Goal: Information Seeking & Learning: Find specific fact

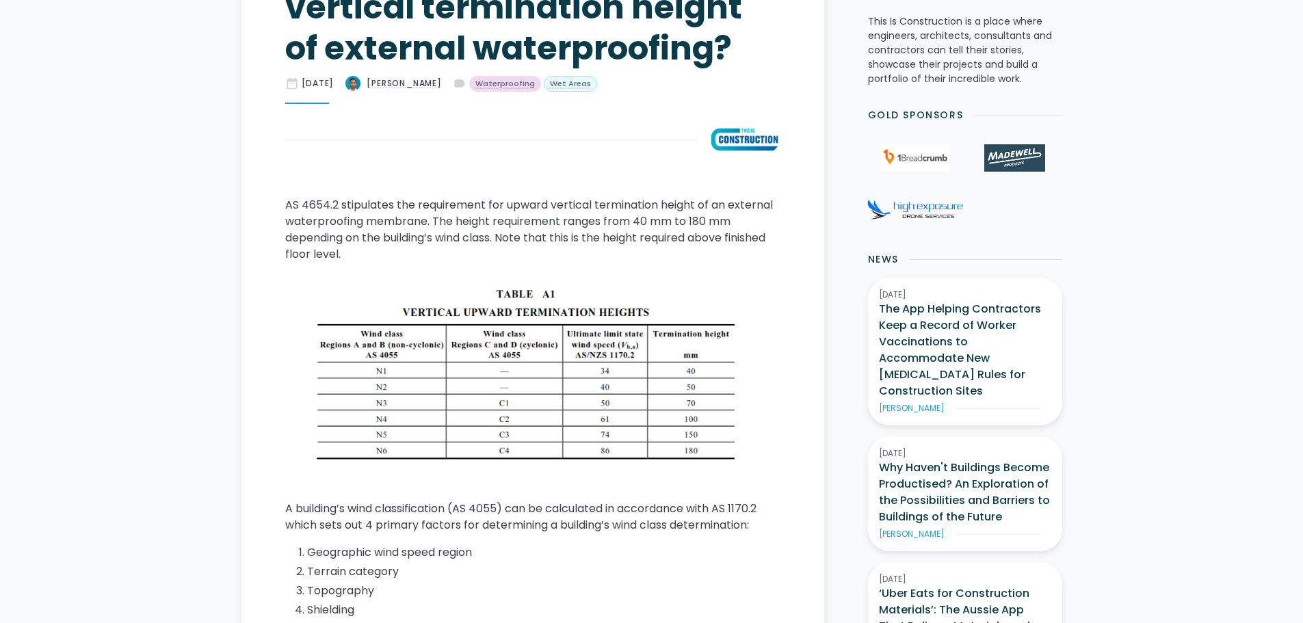
scroll to position [821, 0]
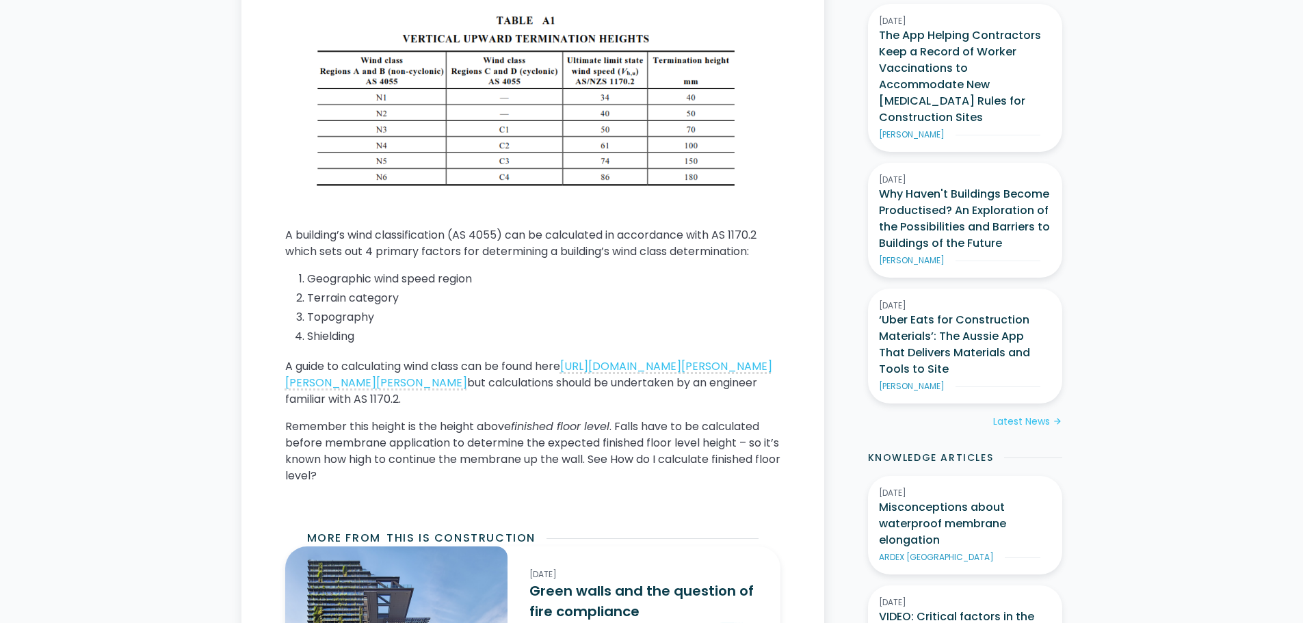
click at [367, 334] on li "Shielding" at bounding box center [543, 336] width 473 height 16
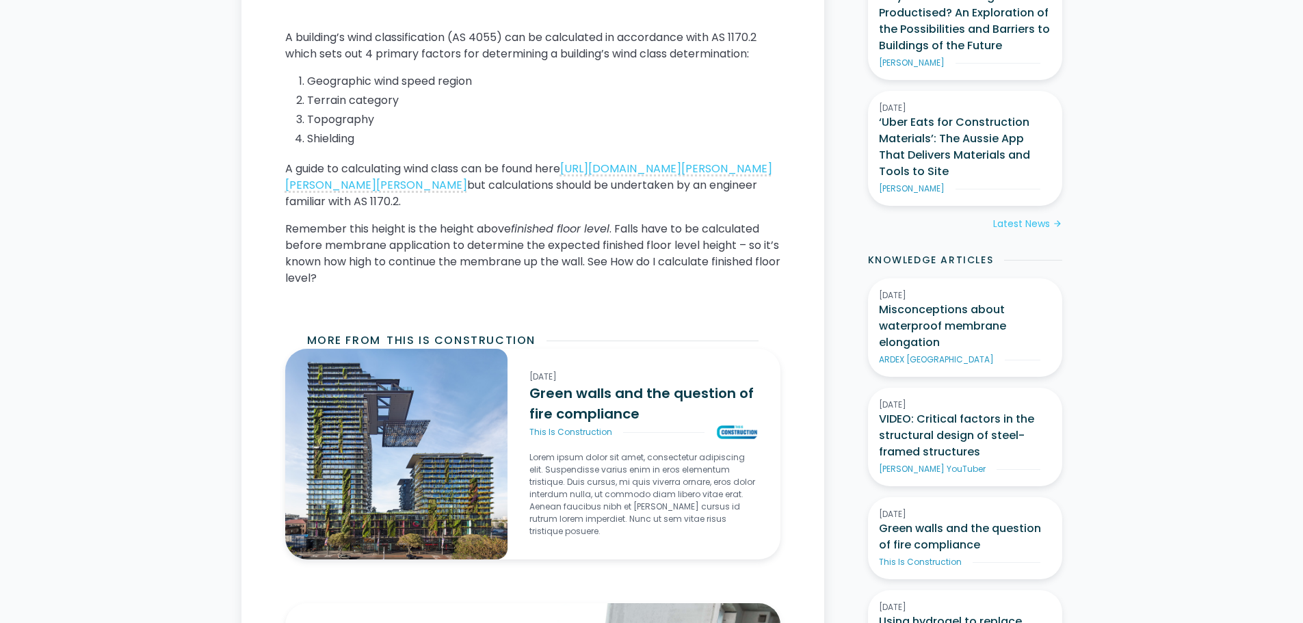
scroll to position [1026, 0]
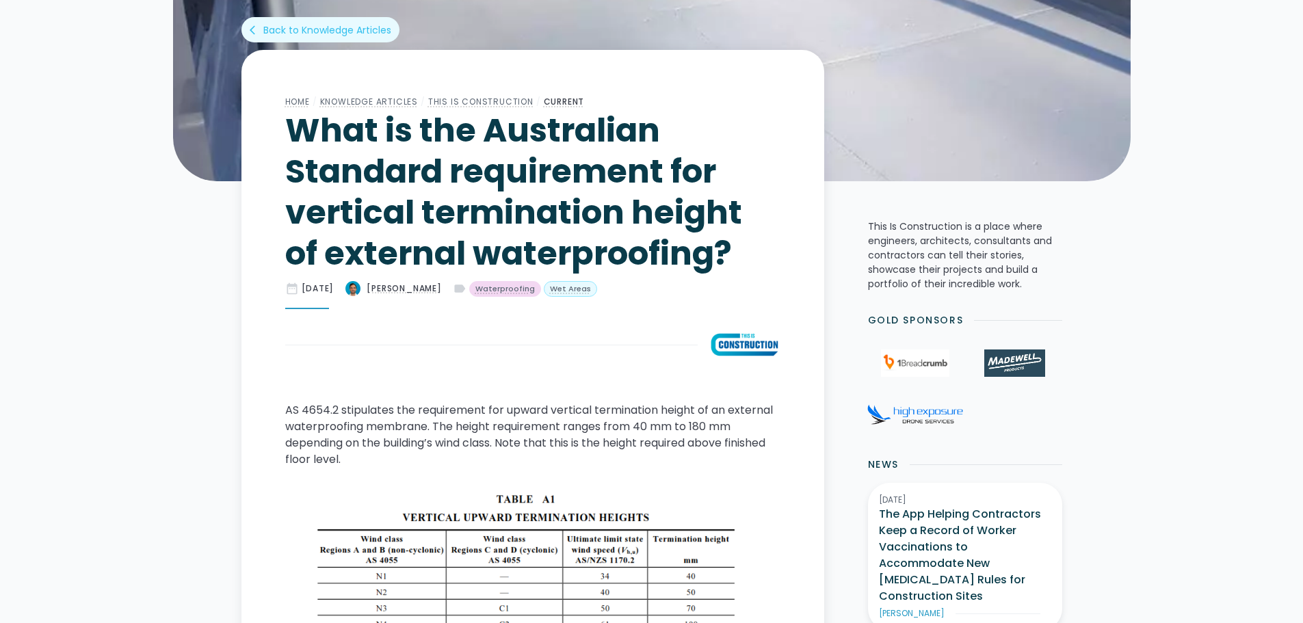
scroll to position [547, 0]
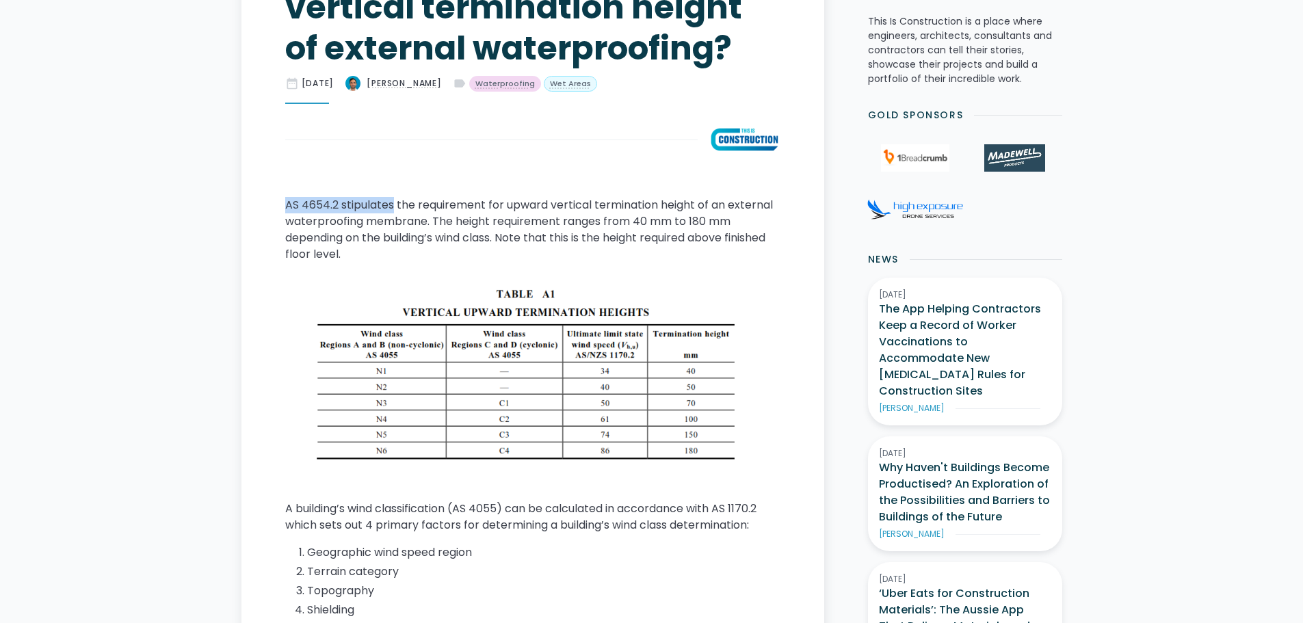
drag, startPoint x: 393, startPoint y: 203, endPoint x: 278, endPoint y: 205, distance: 114.2
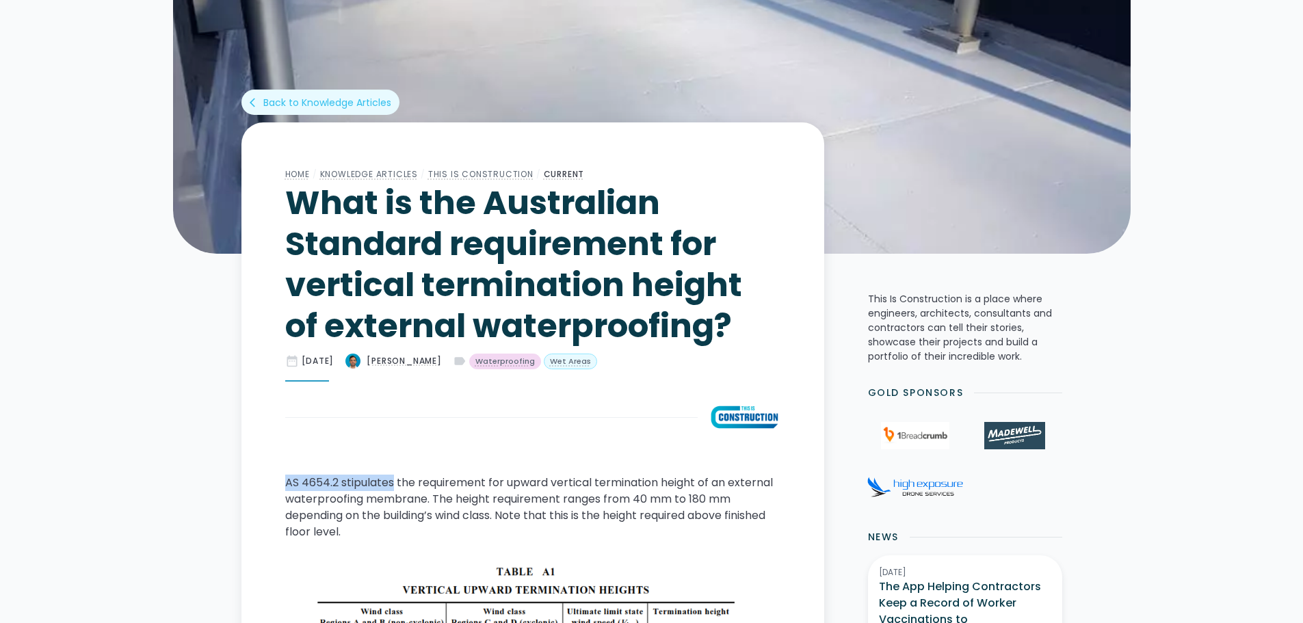
scroll to position [410, 0]
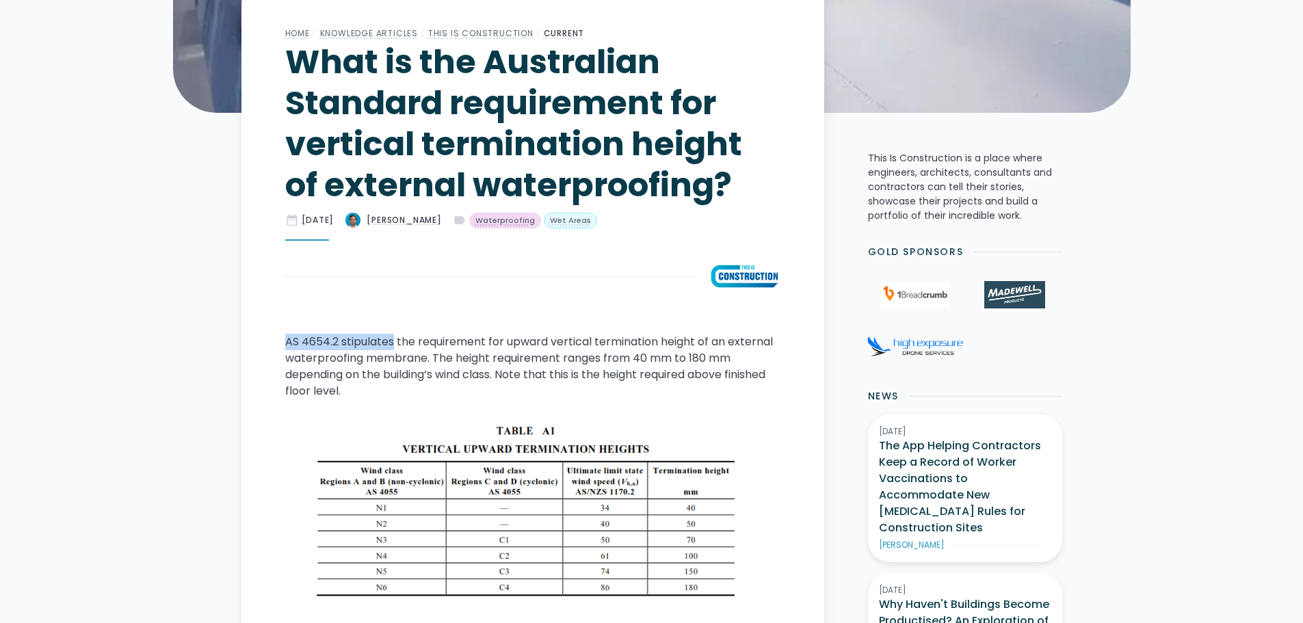
click at [384, 345] on p "AS 4654.2 stipulates the requirement for upward vertical termination height of …" at bounding box center [532, 367] width 495 height 66
drag, startPoint x: 339, startPoint y: 340, endPoint x: 281, endPoint y: 341, distance: 57.5
copy p "AS 4654.2"
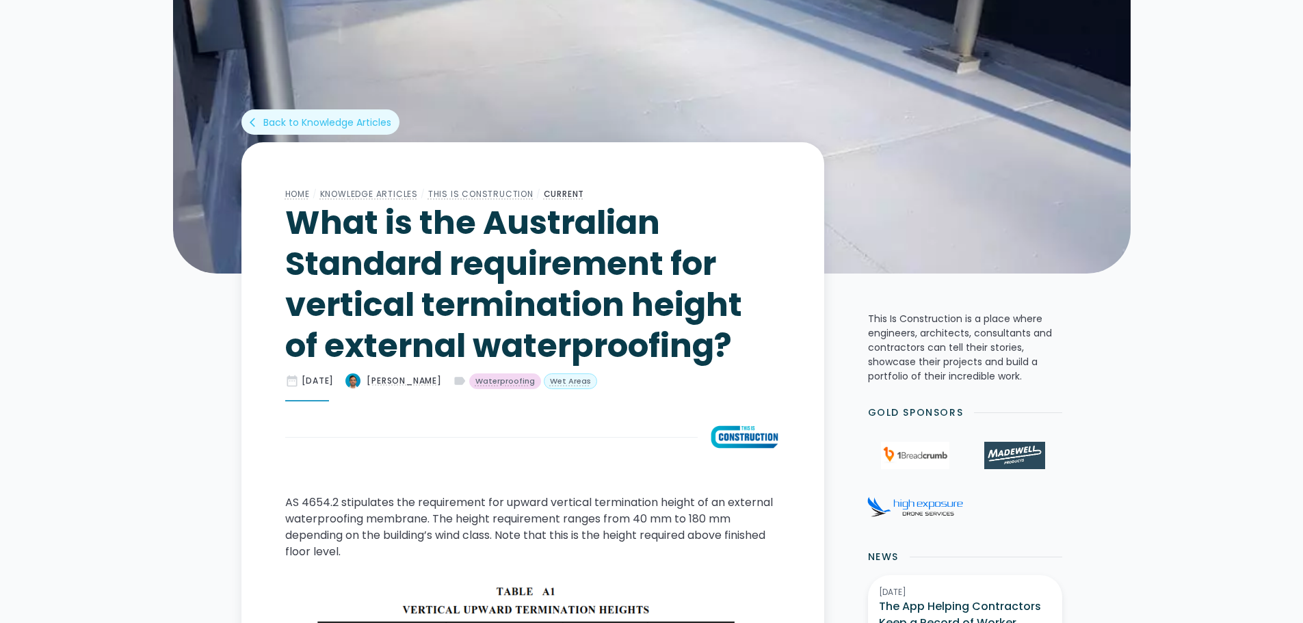
scroll to position [410, 0]
